Goal: Task Accomplishment & Management: Use online tool/utility

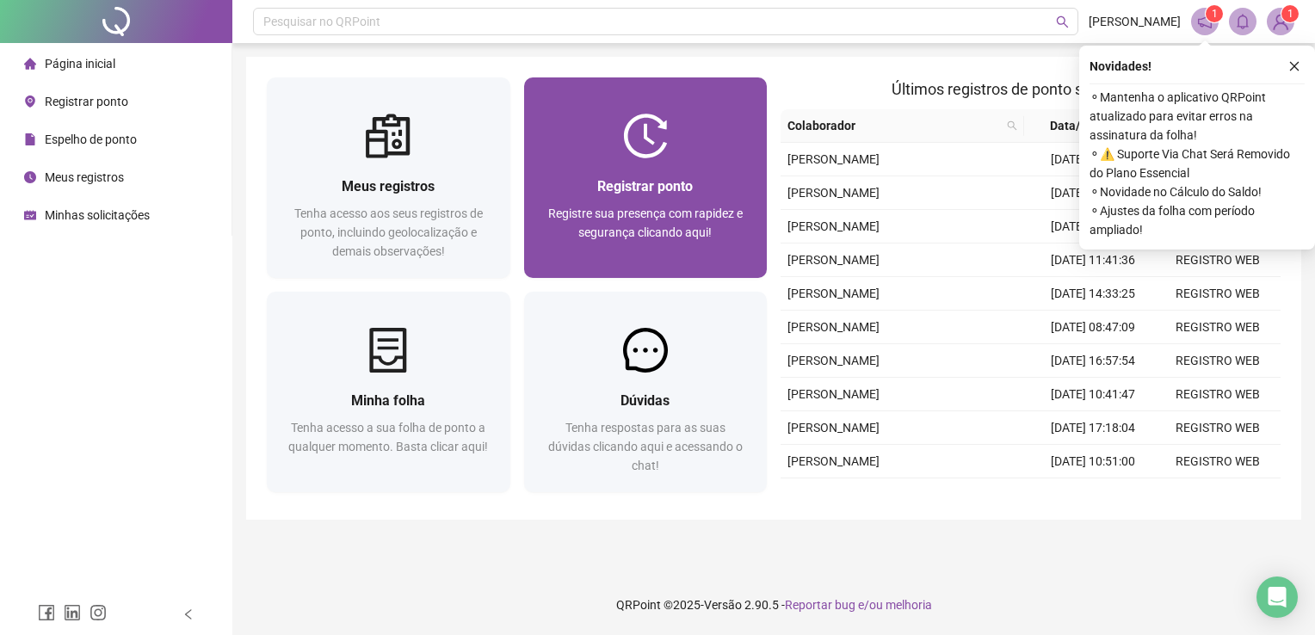
click at [689, 136] on div at bounding box center [646, 136] width 244 height 45
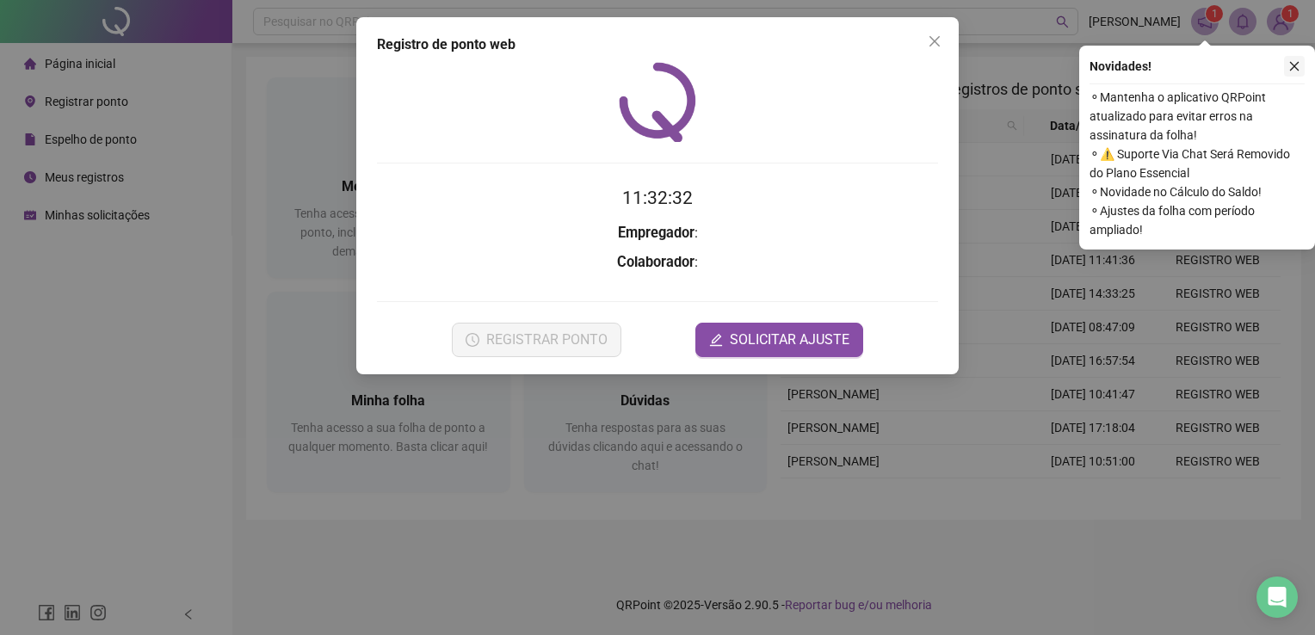
click at [1285, 69] on button "button" at bounding box center [1294, 66] width 21 height 21
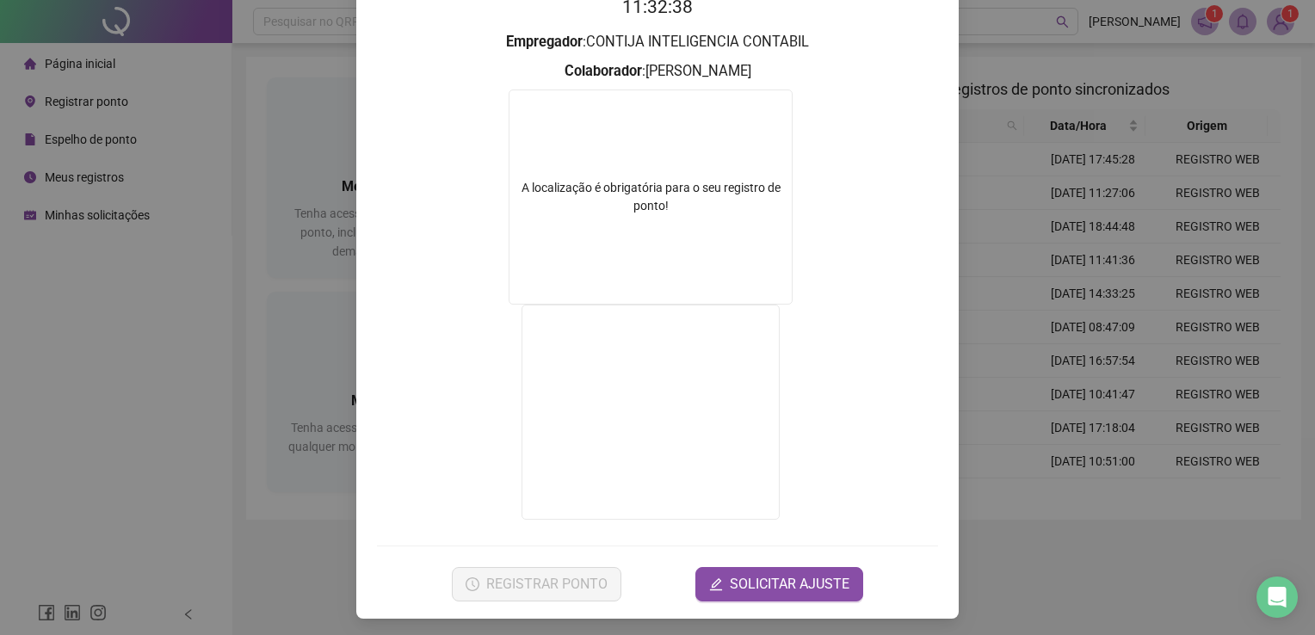
scroll to position [193, 0]
drag, startPoint x: 1128, startPoint y: 368, endPoint x: 652, endPoint y: 243, distance: 492.3
click at [1110, 368] on div "Registro de ponto web 11:32:39 Empregador : CONTIJA INTELIGENCIA CONTABIL Colab…" at bounding box center [657, 317] width 1315 height 635
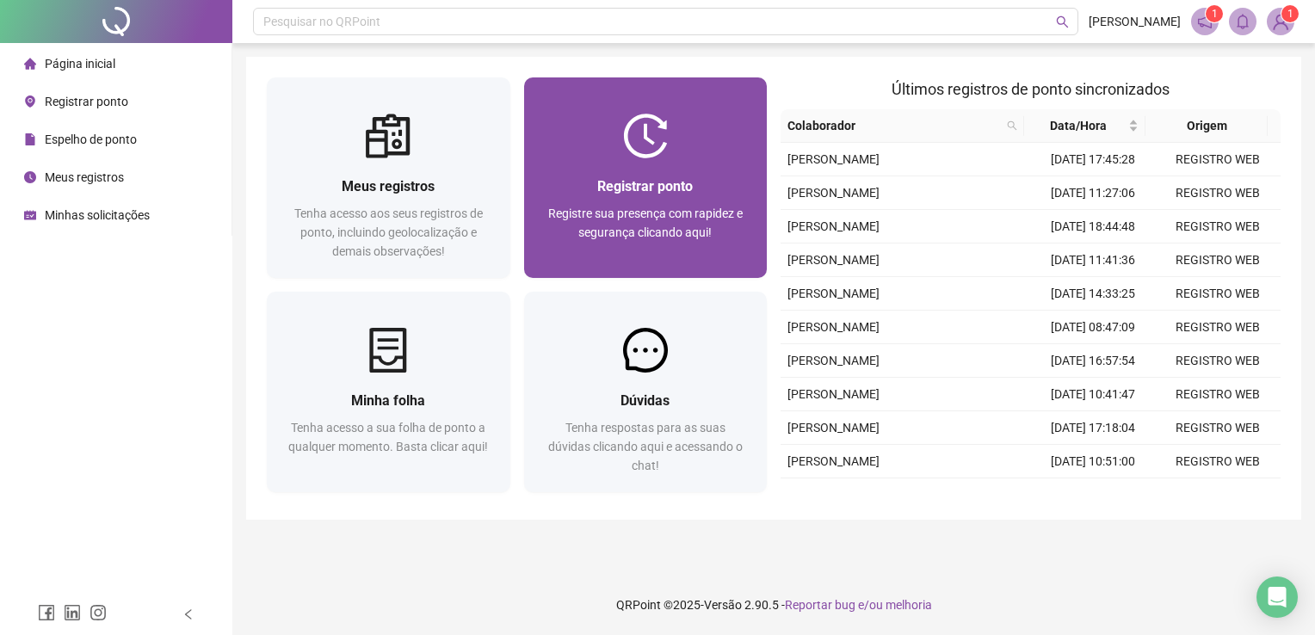
click at [665, 180] on span "Registrar ponto" at bounding box center [645, 186] width 96 height 16
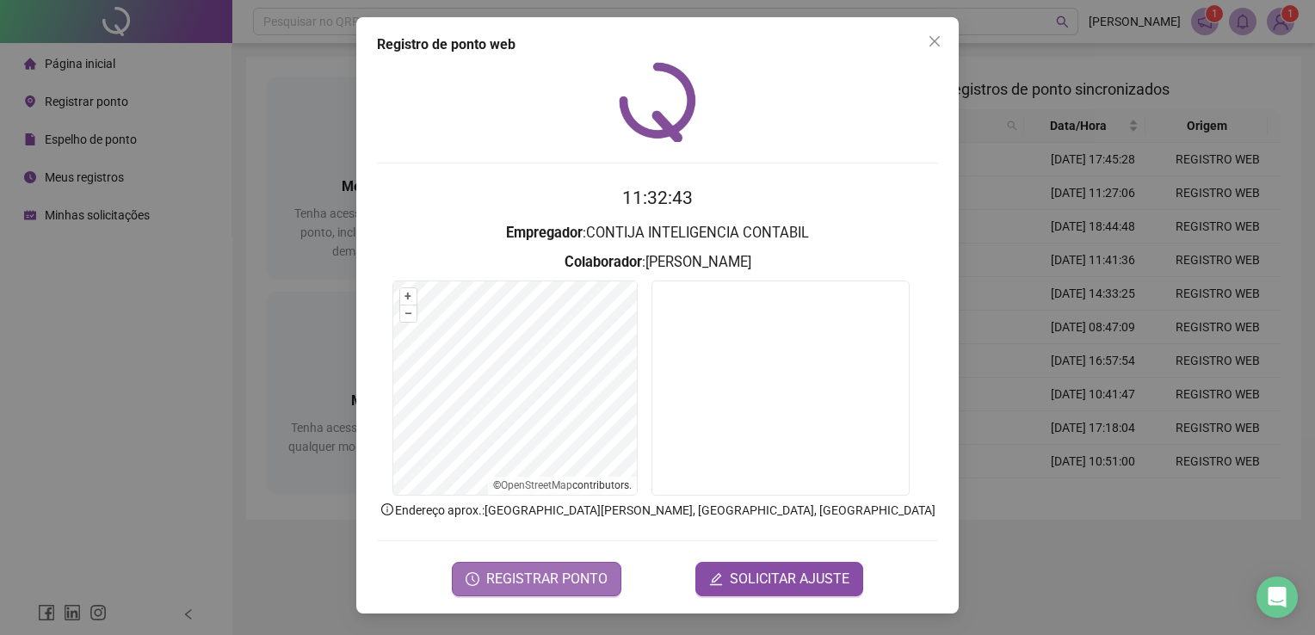
click at [559, 566] on button "REGISTRAR PONTO" at bounding box center [537, 579] width 170 height 34
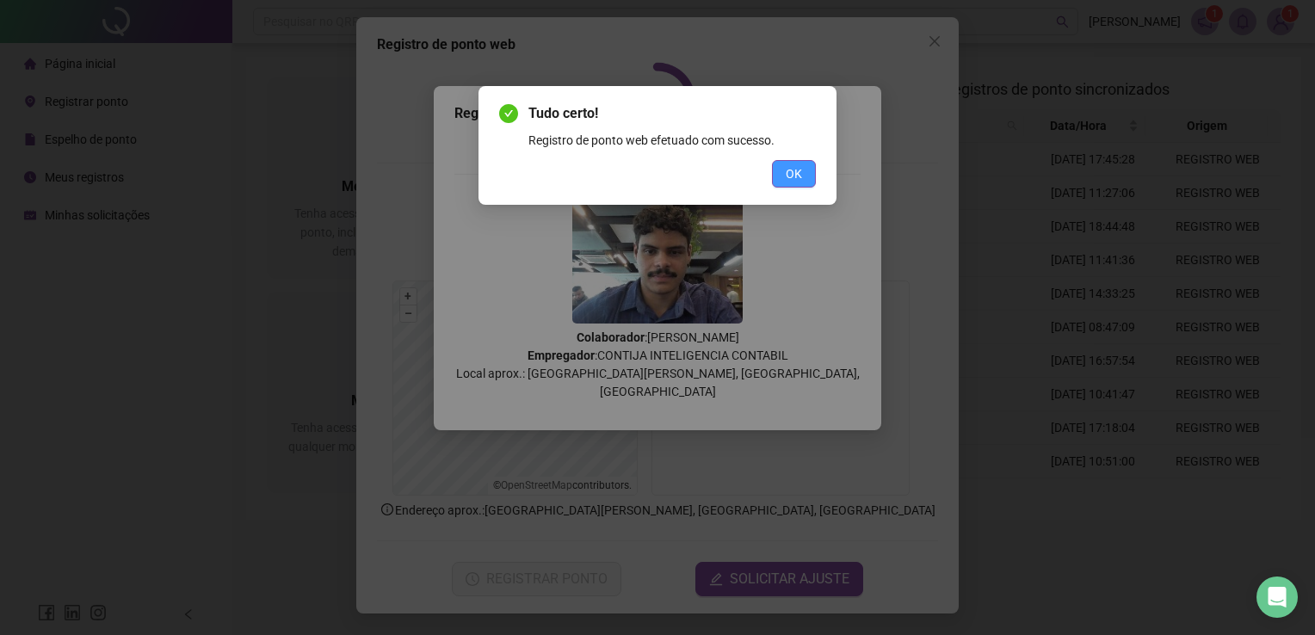
click at [806, 176] on button "OK" at bounding box center [794, 174] width 44 height 28
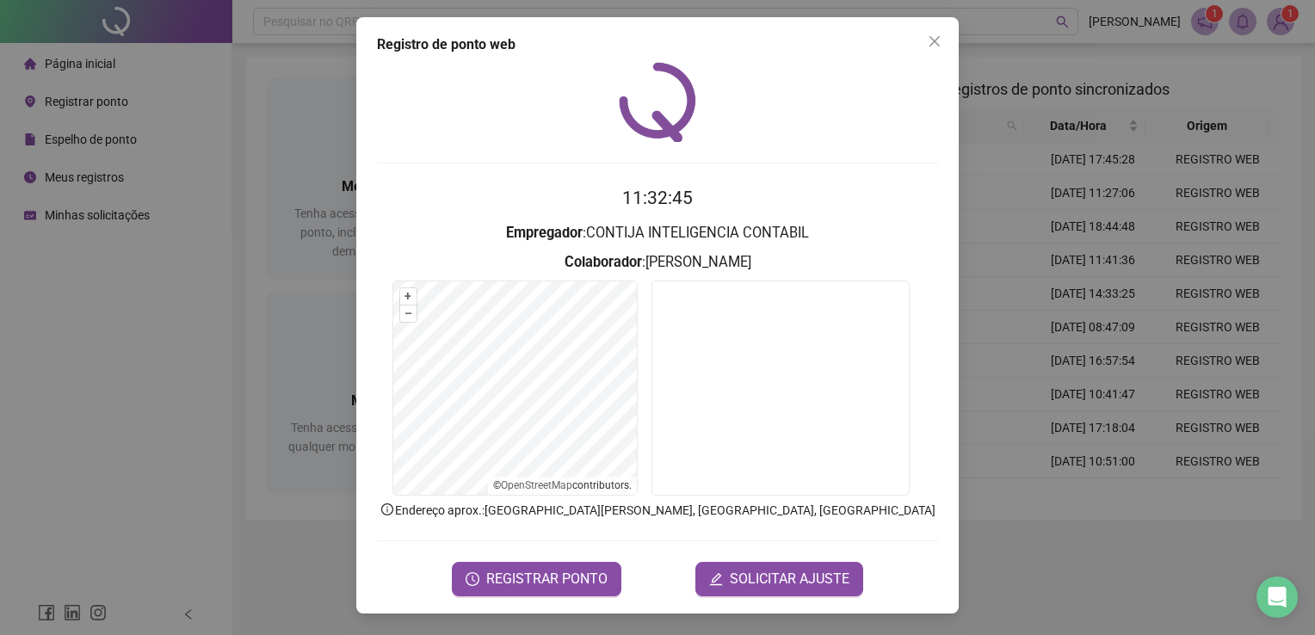
click at [1043, 142] on div "Registro de ponto web 11:32:45 Empregador : CONTIJA INTELIGENCIA CONTABIL Colab…" at bounding box center [657, 317] width 1315 height 635
